Goal: Find specific page/section: Find specific page/section

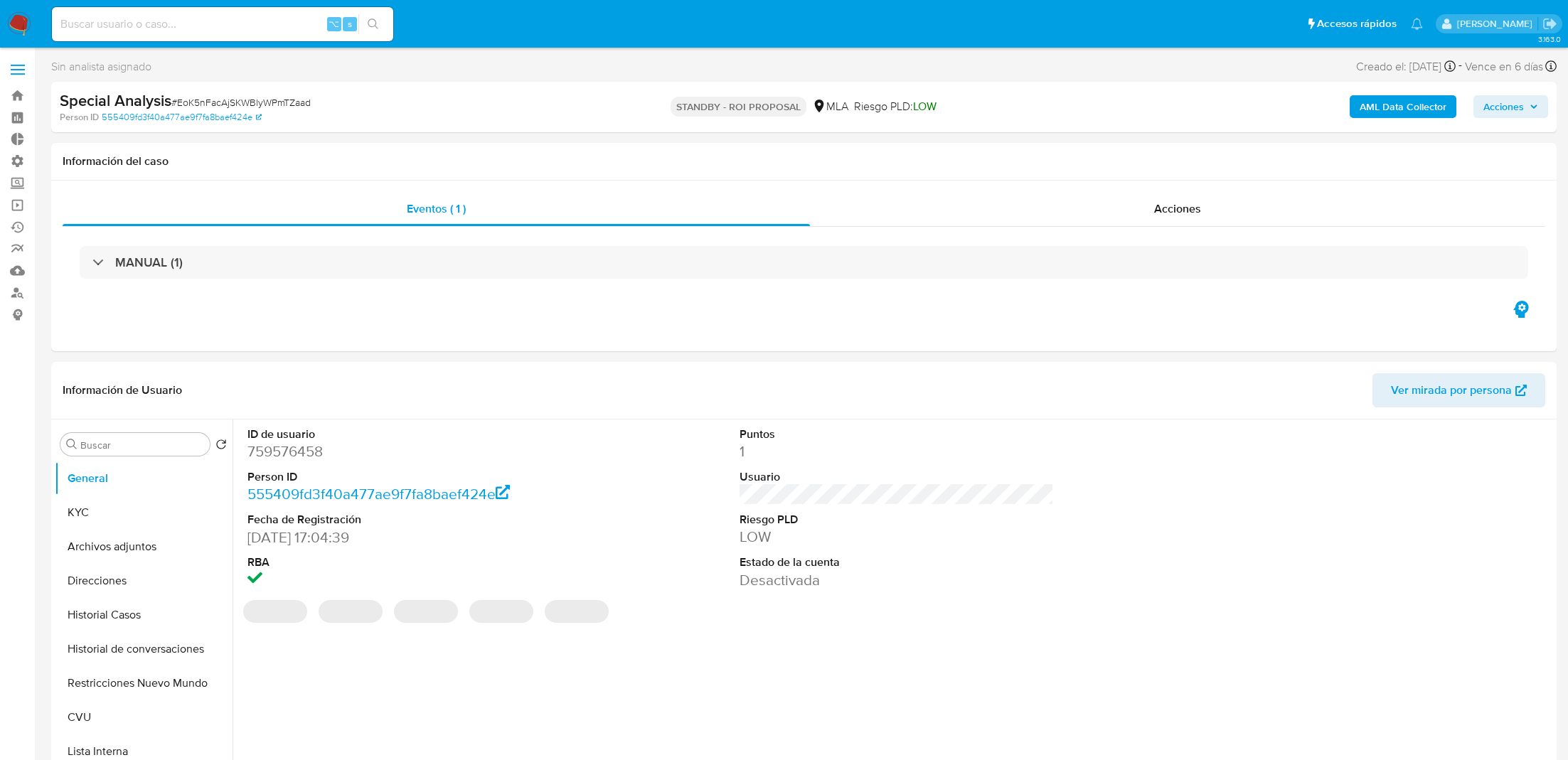
select select "10"
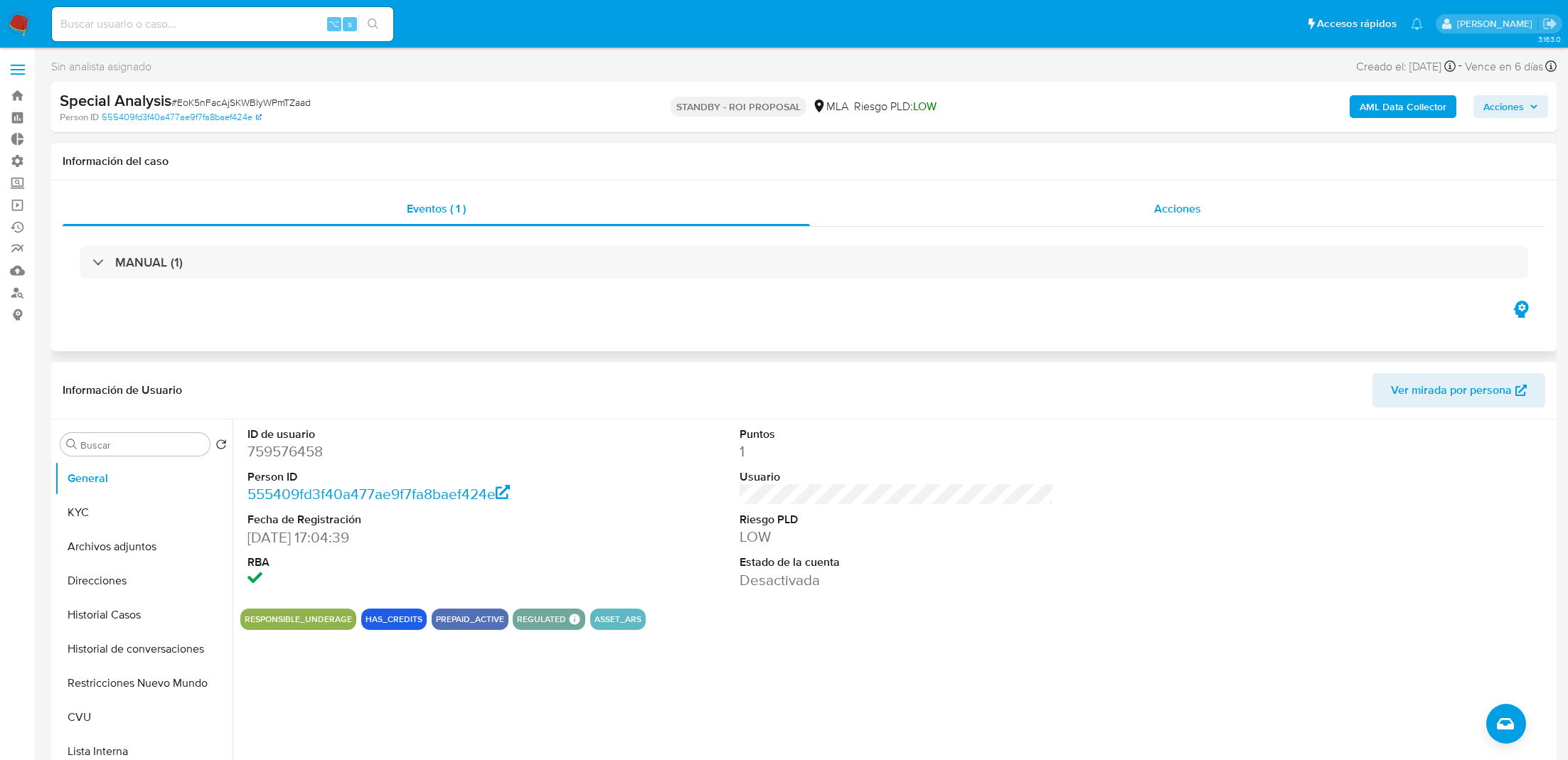
click at [973, 199] on div "Acciones" at bounding box center [1177, 209] width 735 height 34
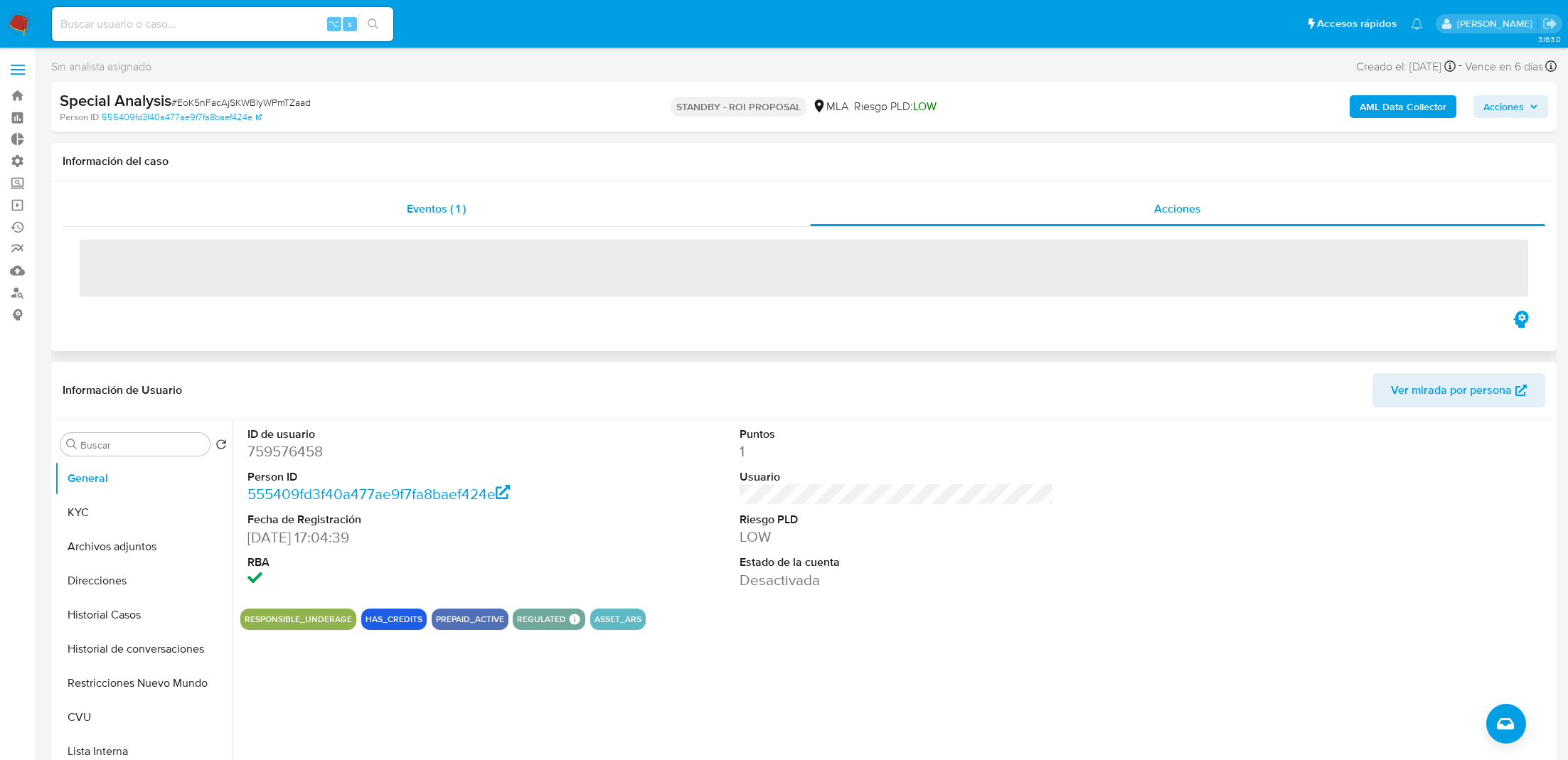
click at [665, 211] on div "Eventos ( 1 )" at bounding box center [436, 209] width 747 height 34
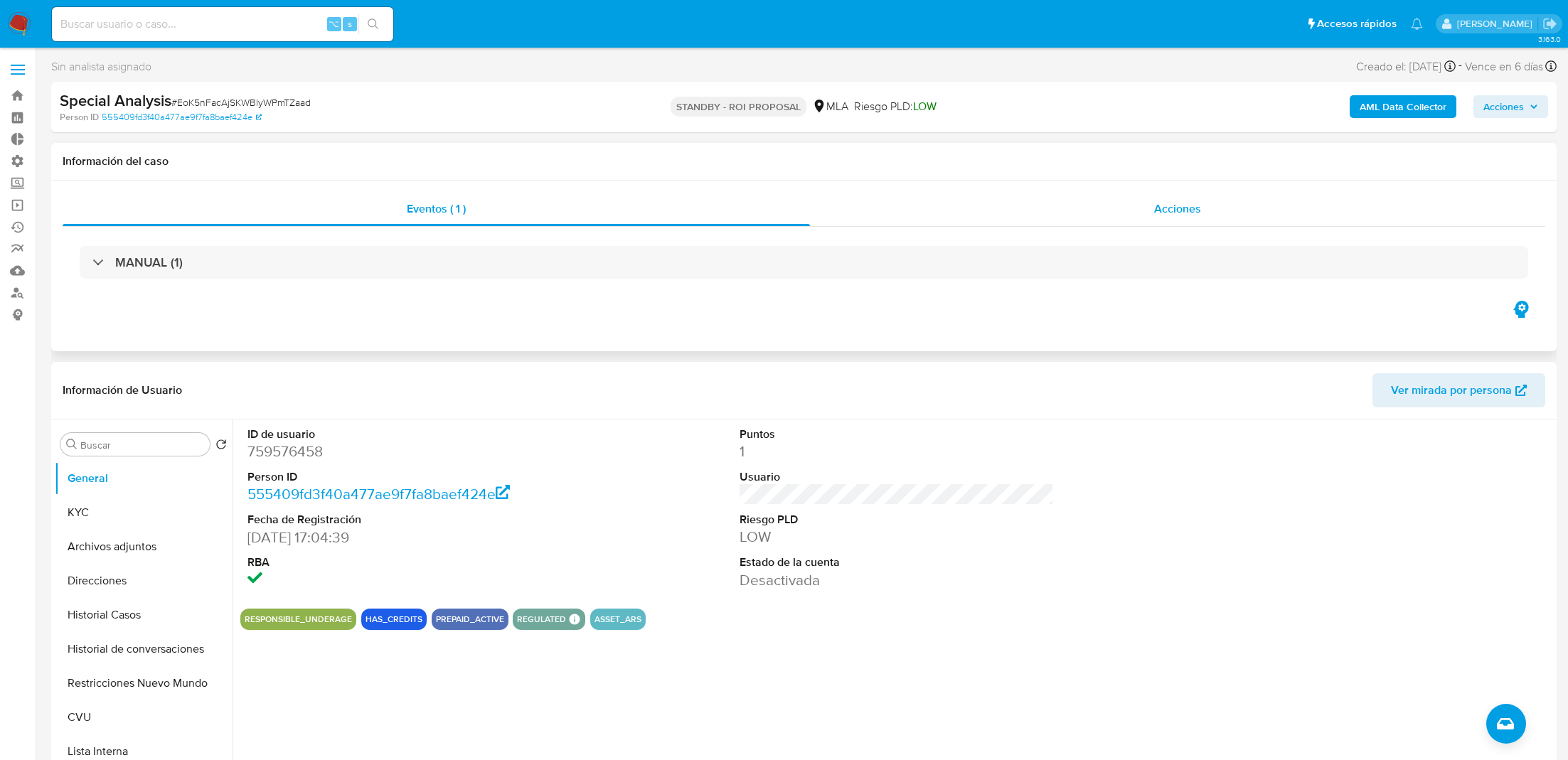
click at [913, 197] on div "Acciones" at bounding box center [1177, 209] width 735 height 34
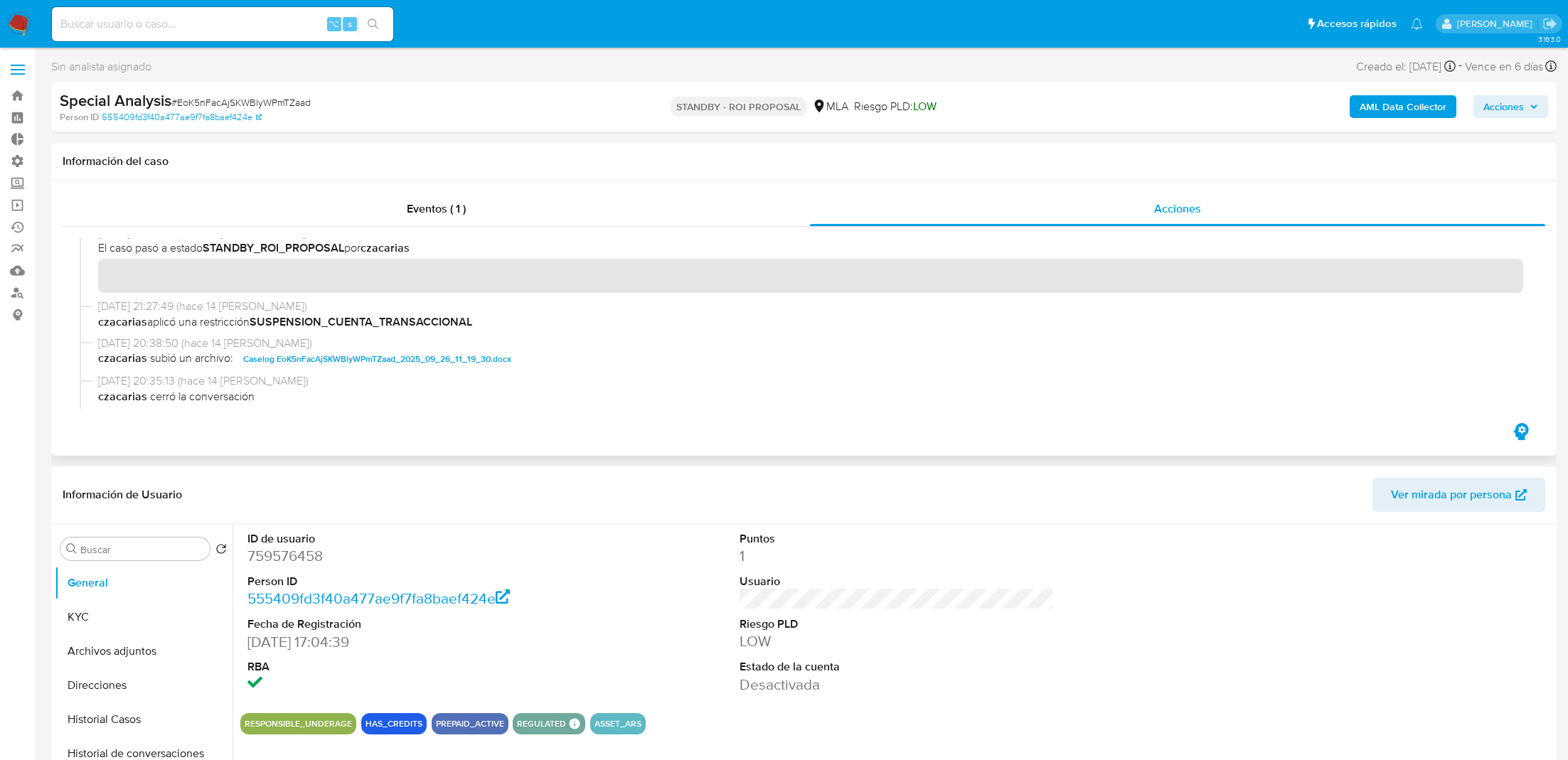
scroll to position [14, 0]
click at [271, 30] on input at bounding box center [222, 24] width 341 height 19
paste input "hyXsDCbk4KIpkfgVr0fcr9en"
type input "hyXsDCbk4KIpkfgVr0fcr9en"
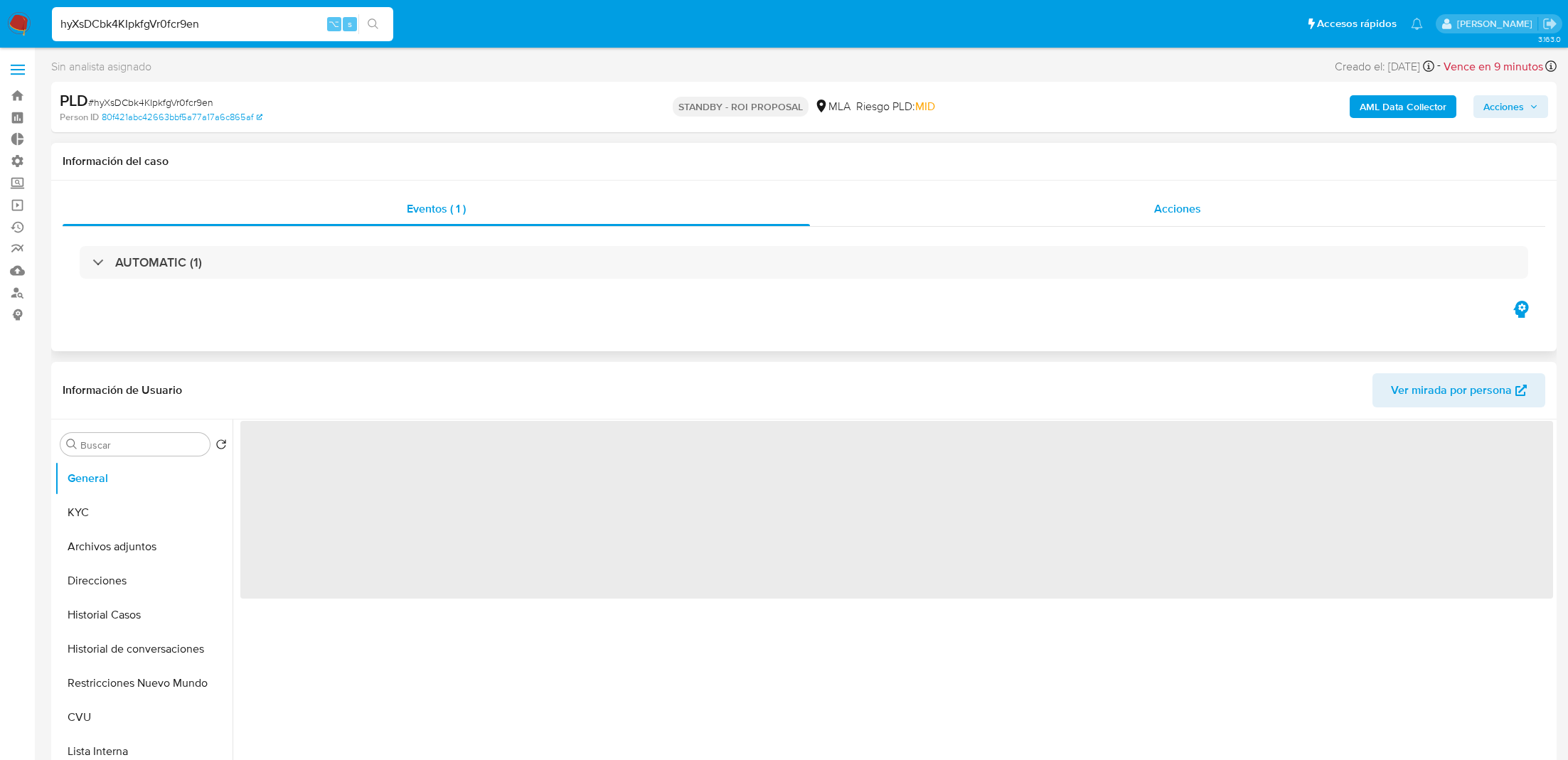
click at [965, 198] on div "Acciones" at bounding box center [1177, 209] width 735 height 34
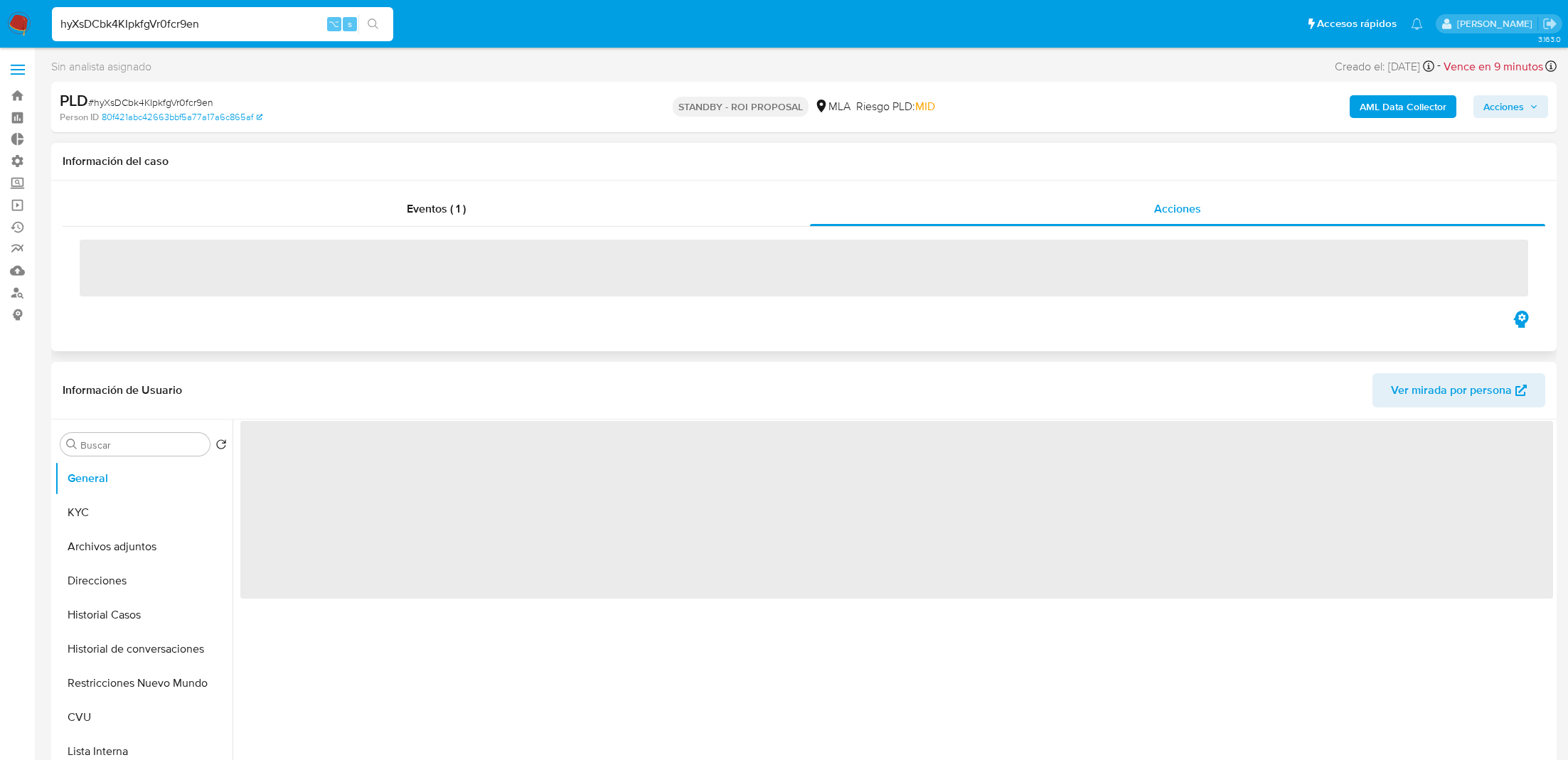
select select "10"
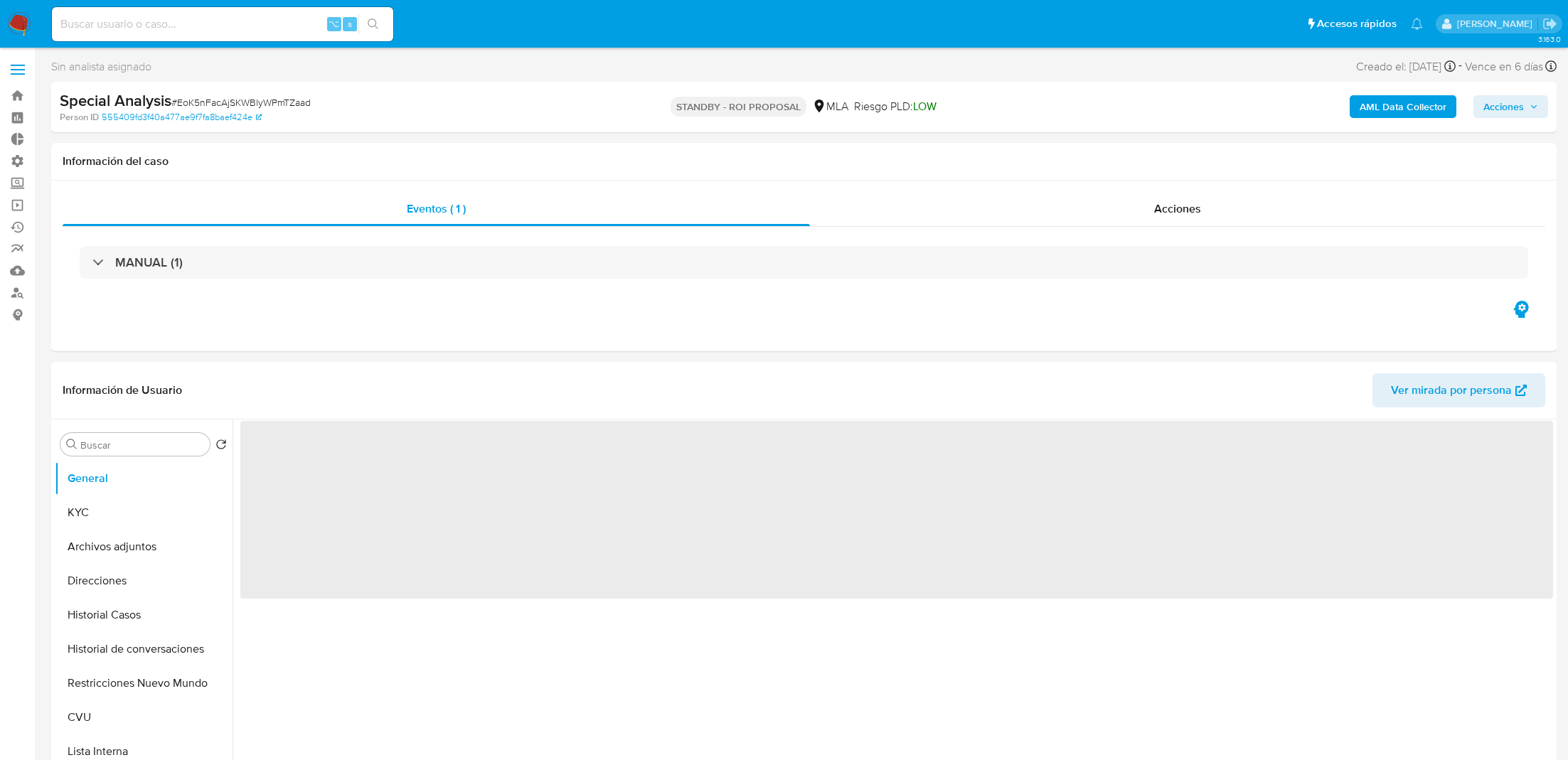
select select "10"
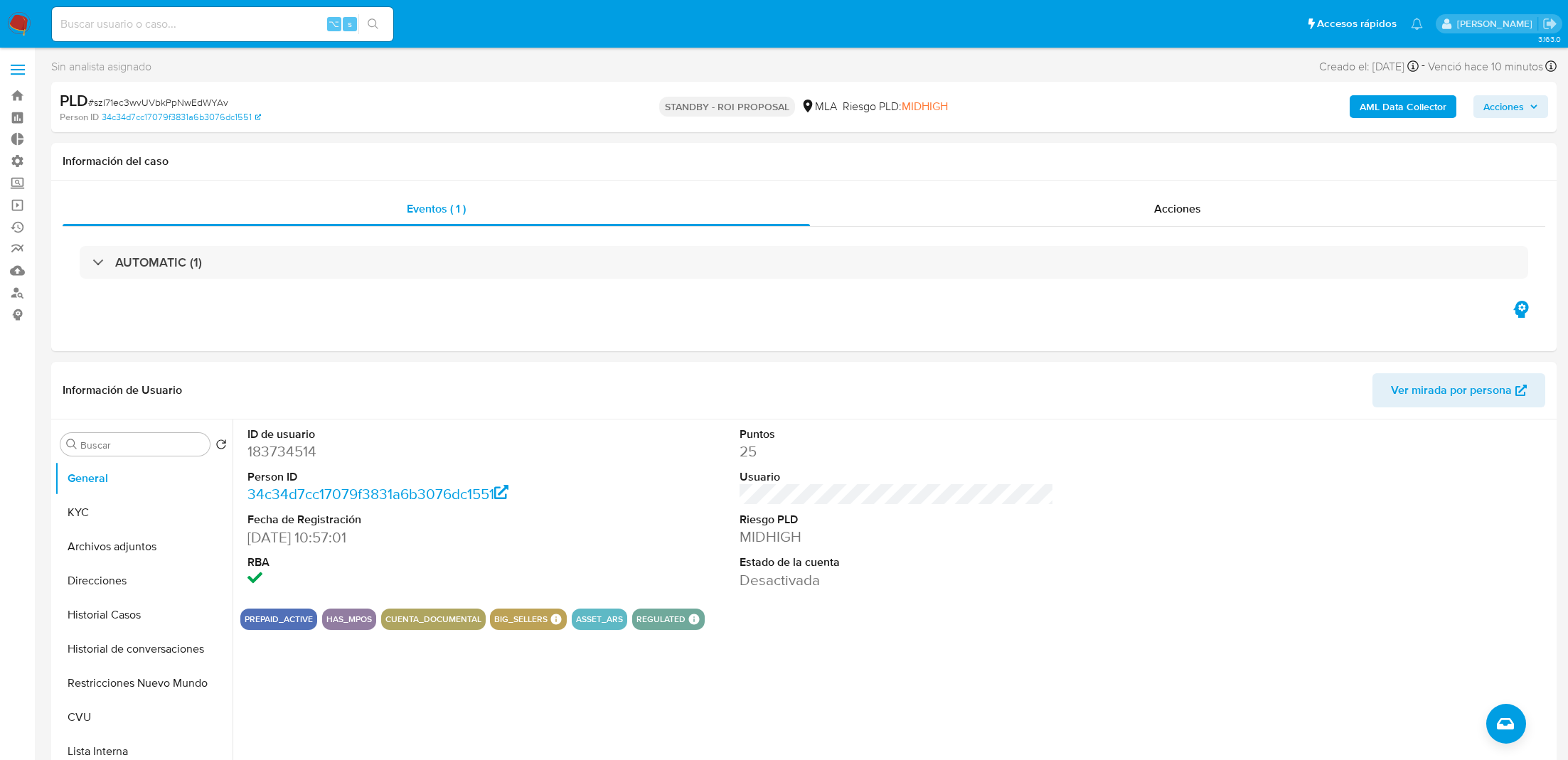
click at [260, 30] on input at bounding box center [222, 24] width 341 height 19
paste input "LjloI0nVf4KHRvvCm0dW2uAv"
type input "LjloI0nVf4KHRvvCm0dW2uAv"
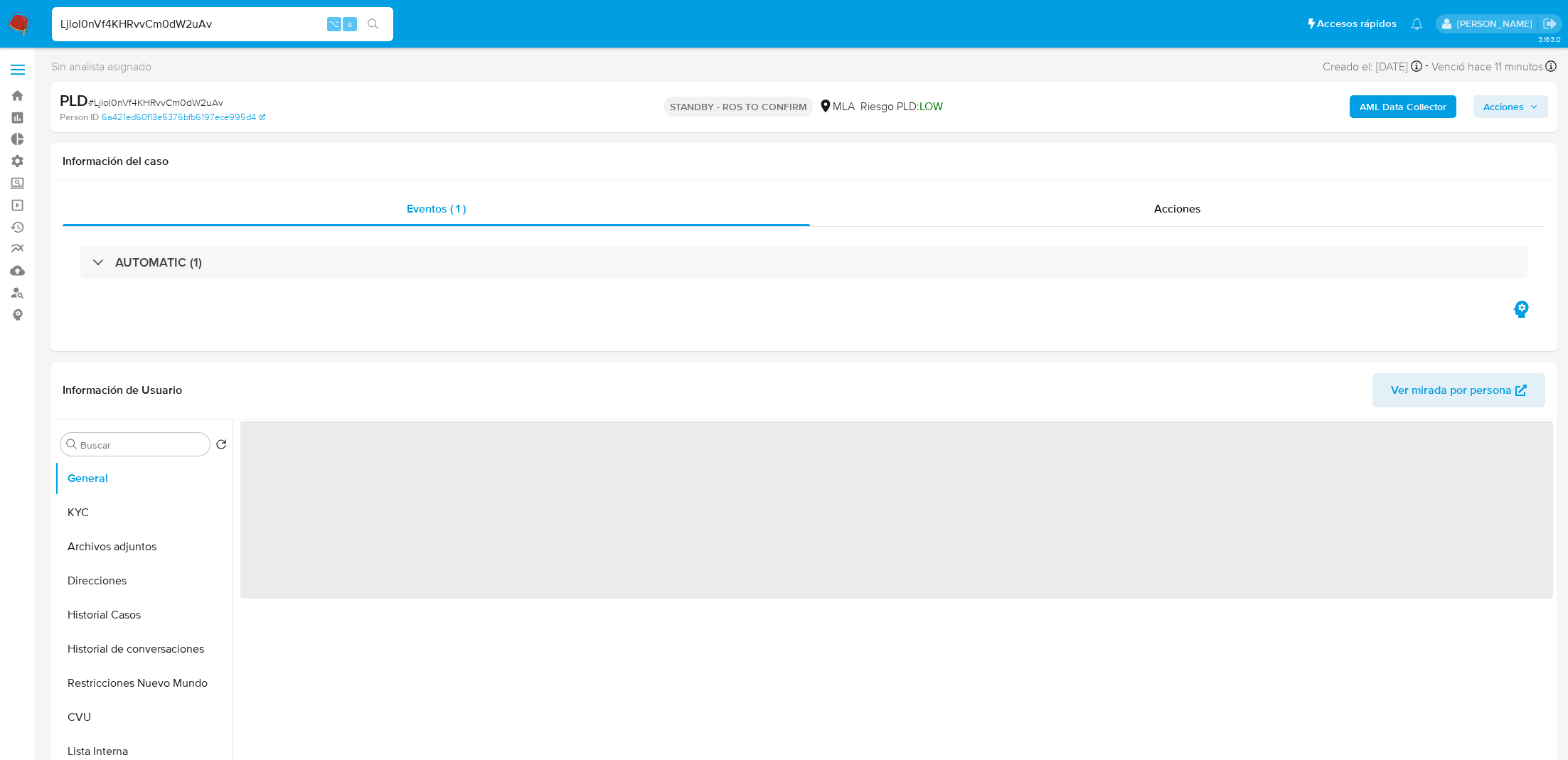
select select "10"
